Goal: Check status: Check status

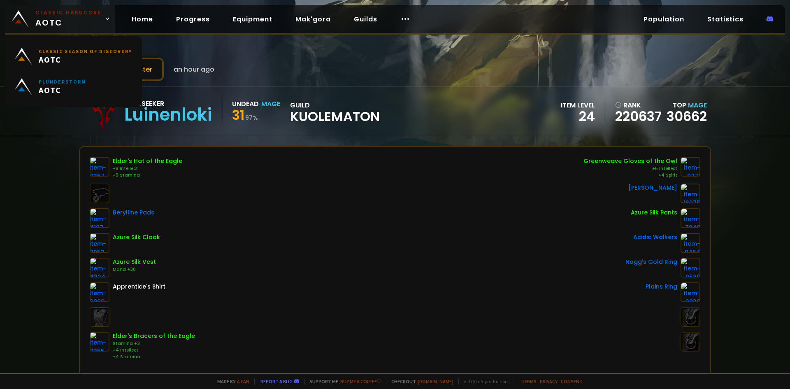
click at [71, 23] on span "Classic Hardcore AOTC" at bounding box center [68, 19] width 66 height 20
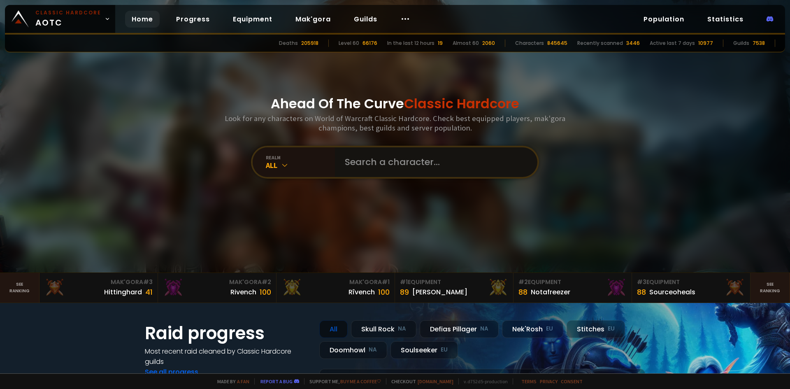
click at [395, 160] on input "text" at bounding box center [434, 162] width 188 height 30
paste input "Quaigon"
type input "Quaigon"
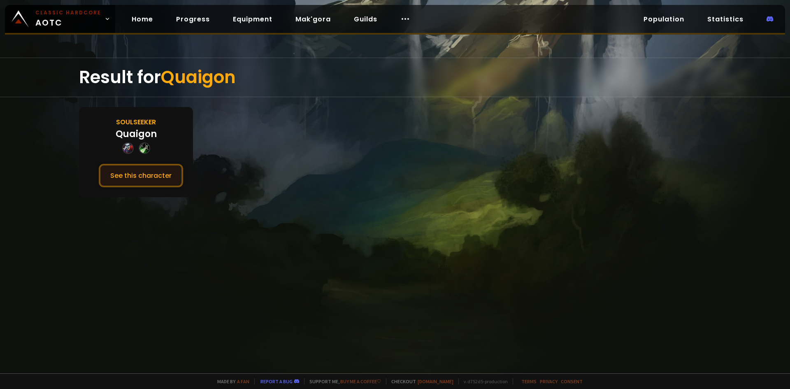
click at [138, 171] on button "See this character" at bounding box center [141, 175] width 84 height 23
